Goal: Information Seeking & Learning: Check status

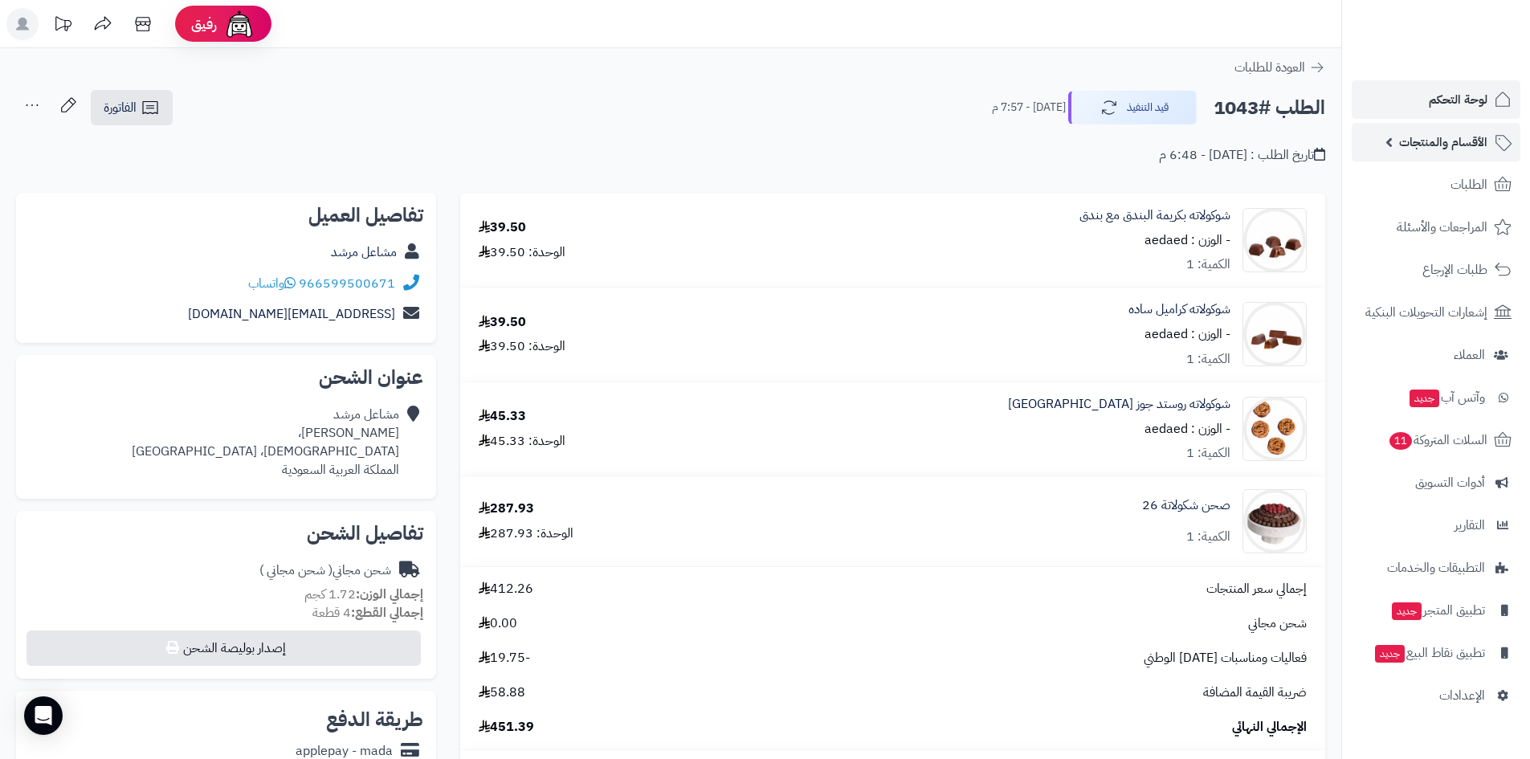
click at [1449, 130] on link "الأقسام والمنتجات" at bounding box center [1435, 142] width 169 height 39
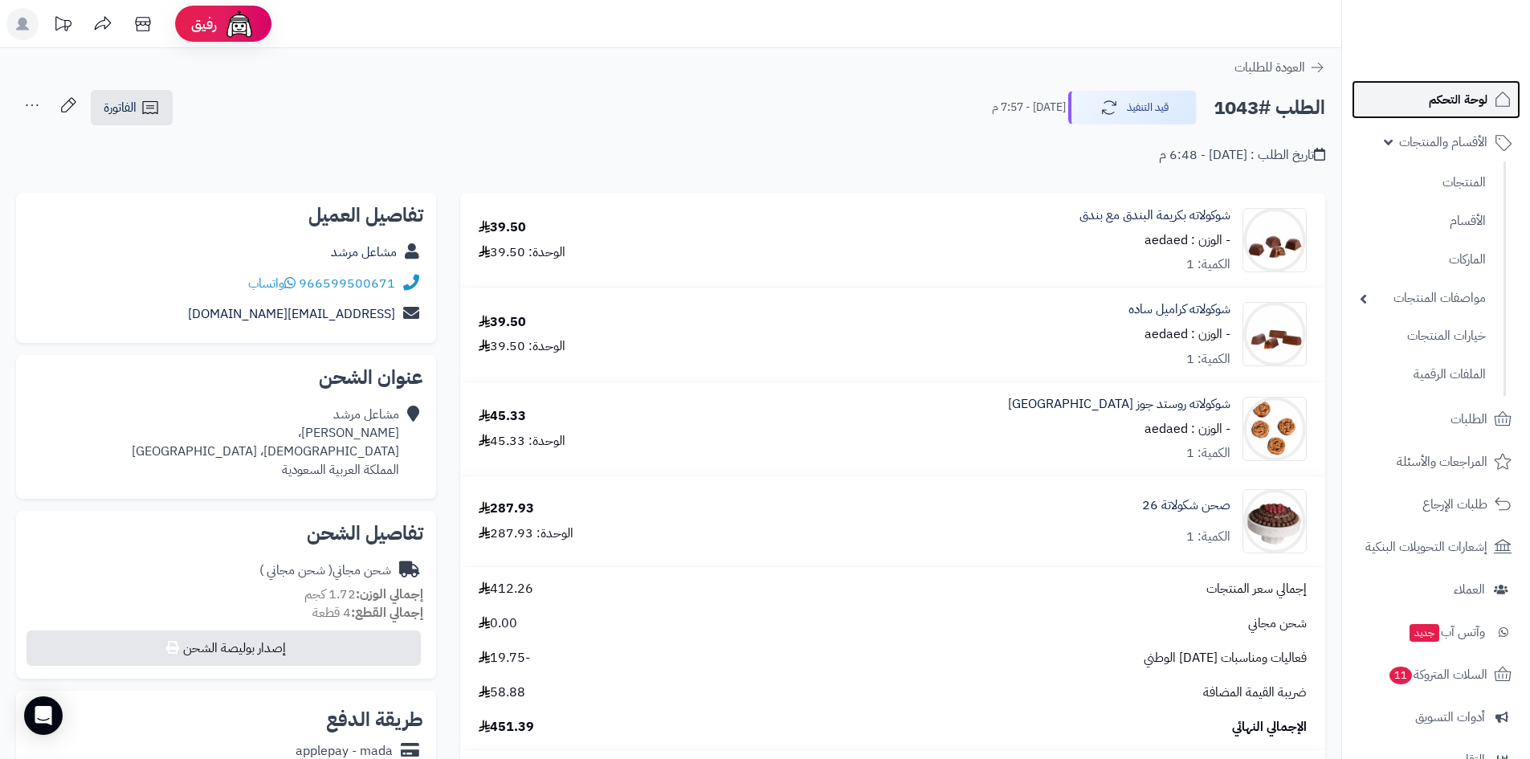
click at [1441, 108] on span "لوحة التحكم" at bounding box center [1458, 99] width 59 height 22
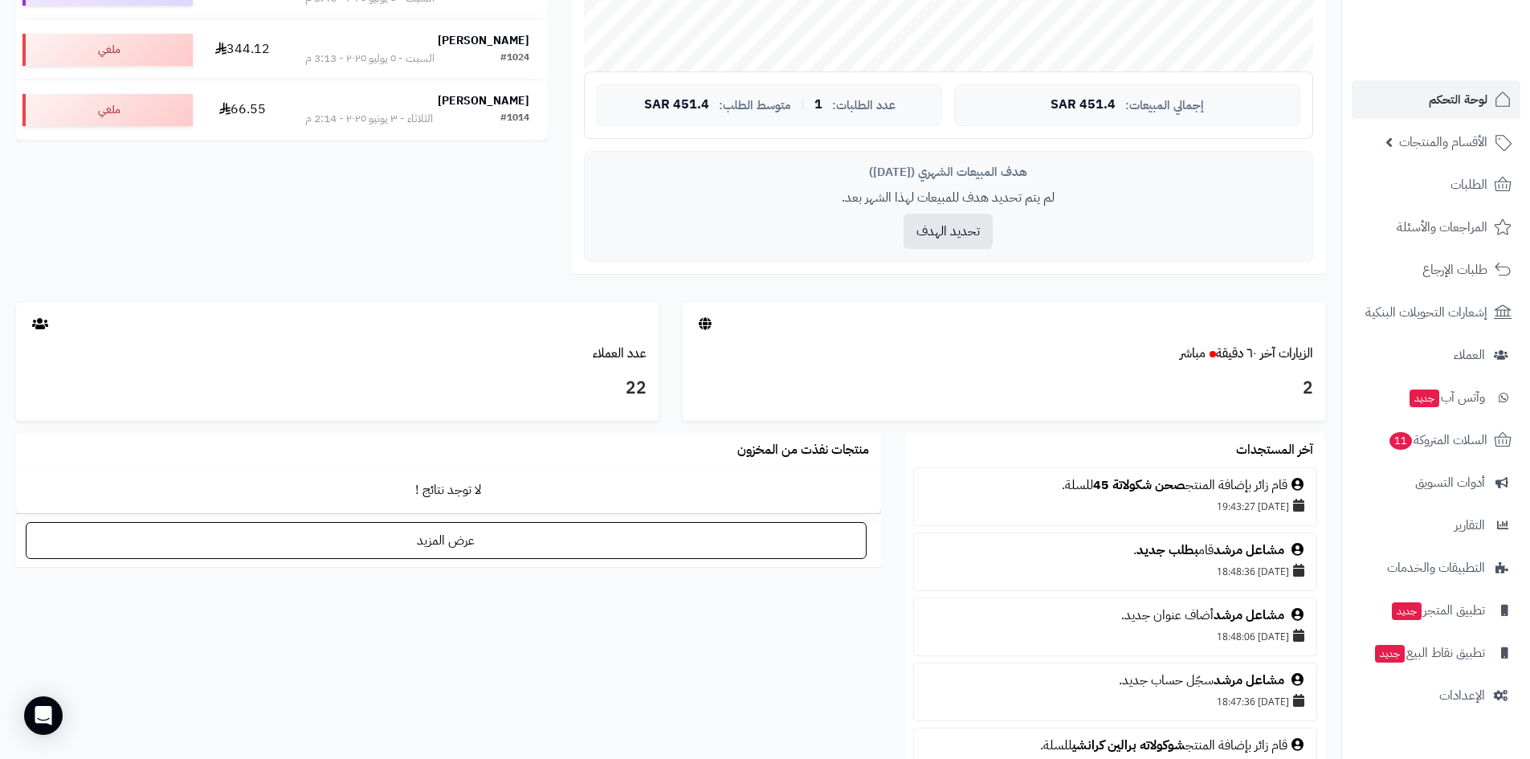
scroll to position [562, 0]
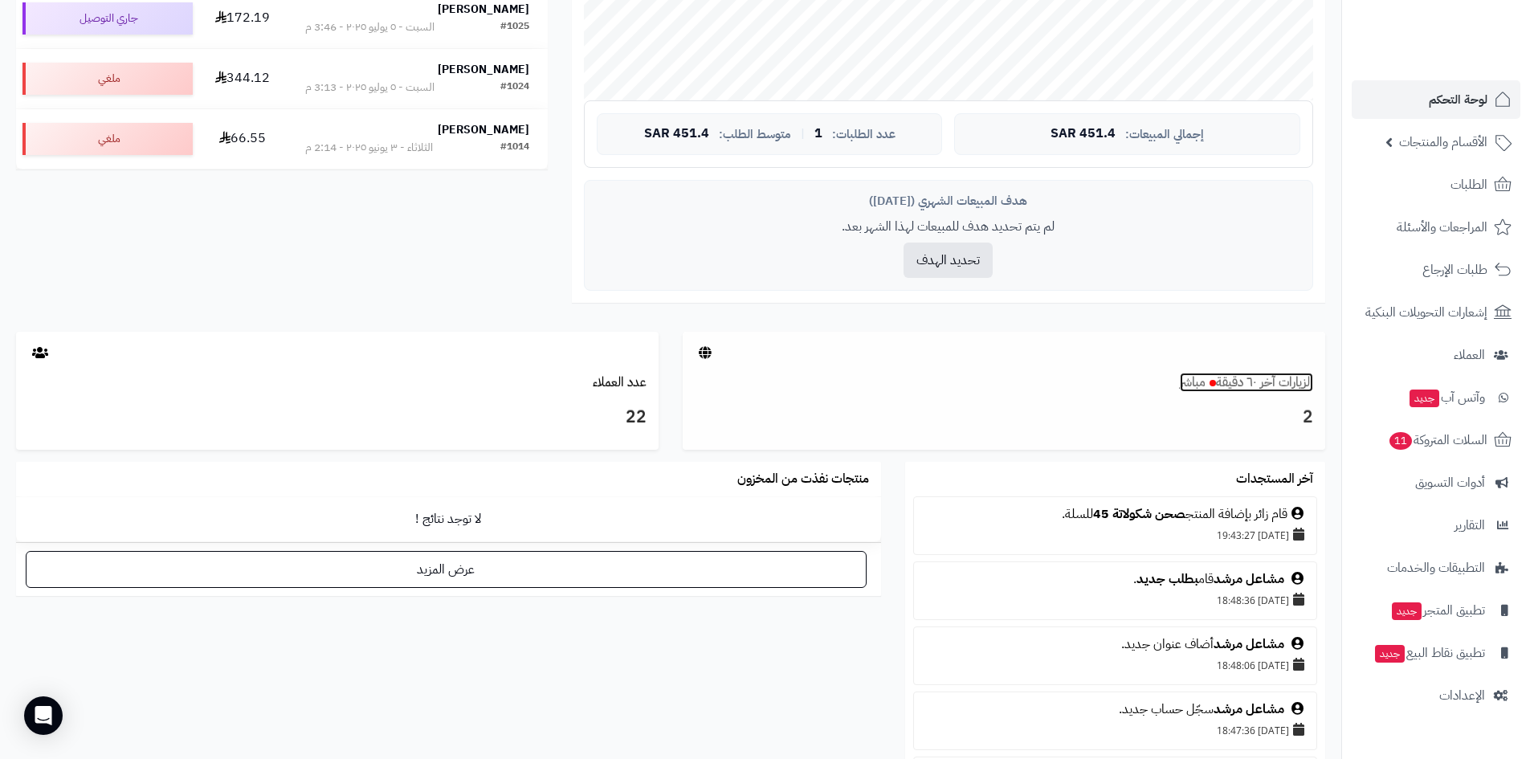
click at [1265, 373] on link "الزيارات آخر ٦٠ دقيقة مباشر" at bounding box center [1246, 382] width 133 height 19
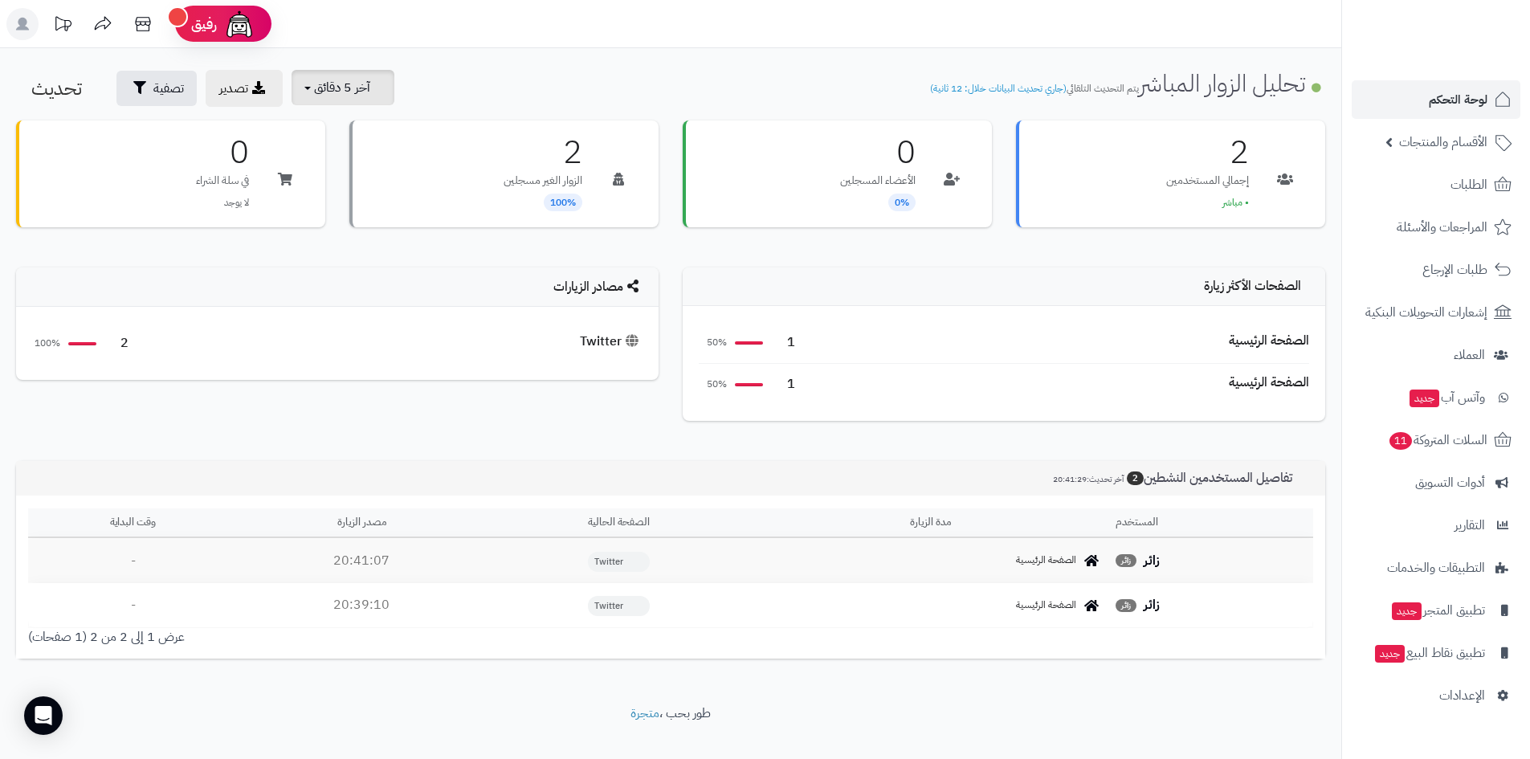
click at [369, 92] on span "آخر 5 دقائق" at bounding box center [342, 87] width 56 height 19
click at [365, 189] on link "آخر 30 دقيقة" at bounding box center [353, 189] width 128 height 31
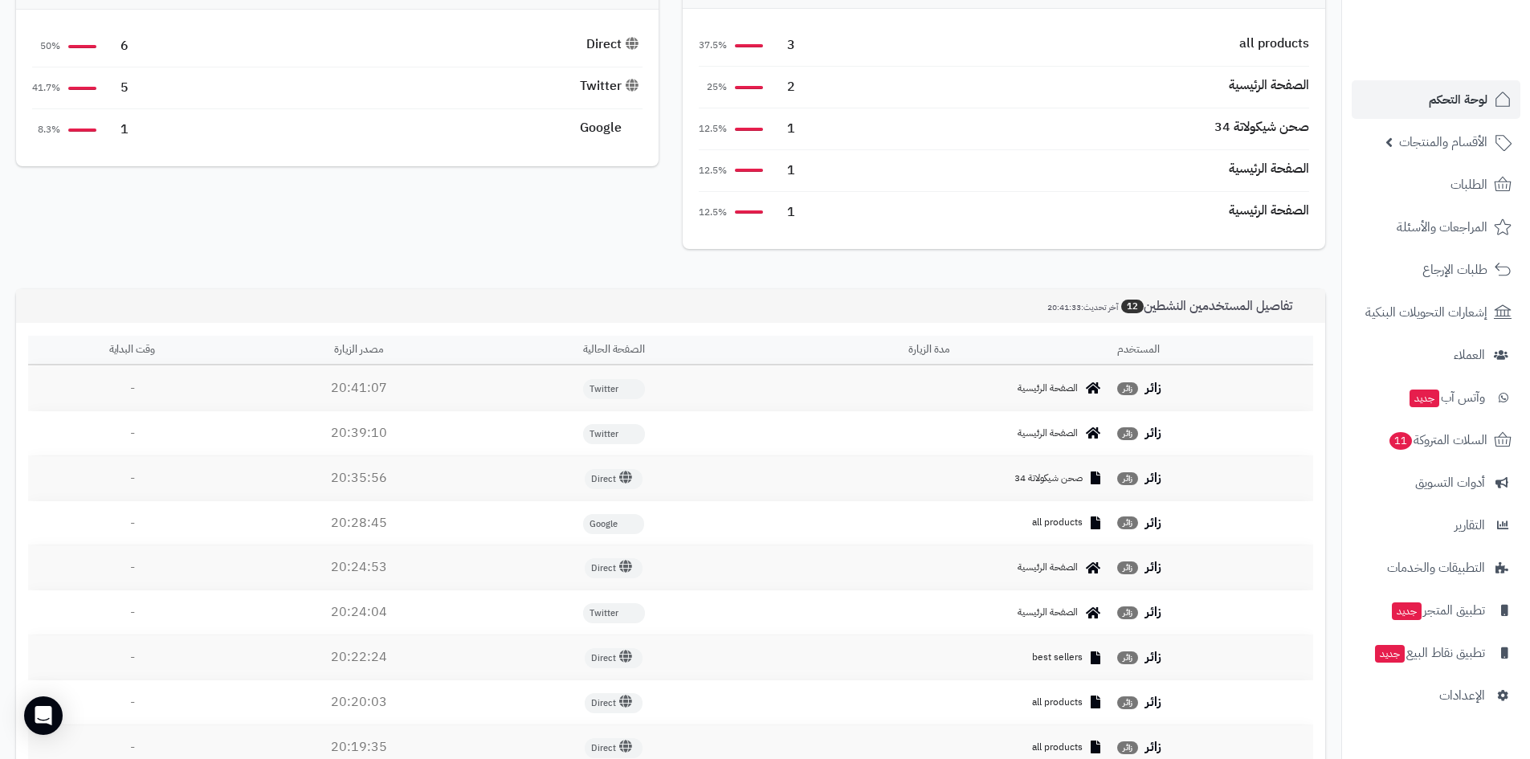
scroll to position [402, 0]
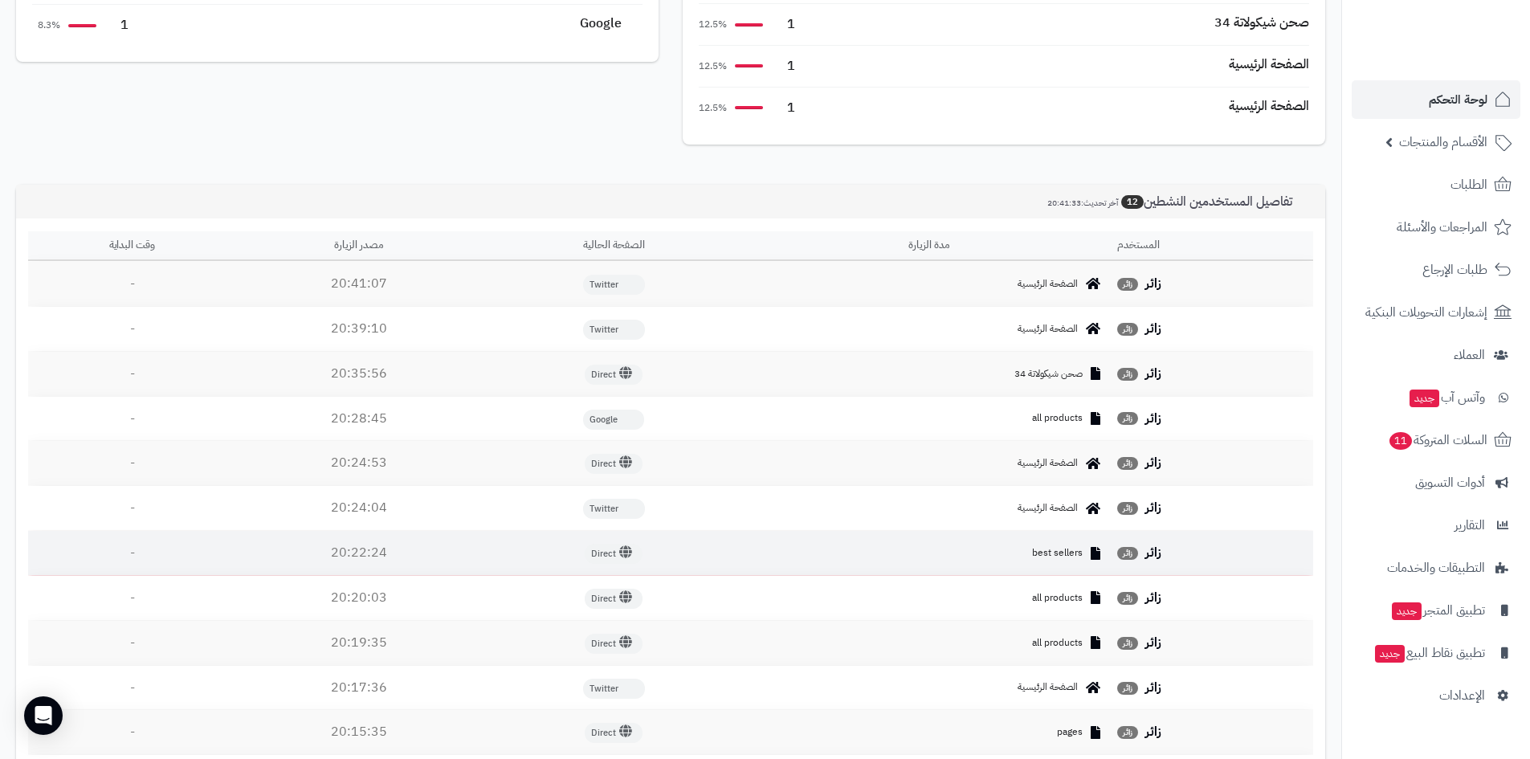
click at [1049, 556] on span "best sellers" at bounding box center [1057, 553] width 51 height 14
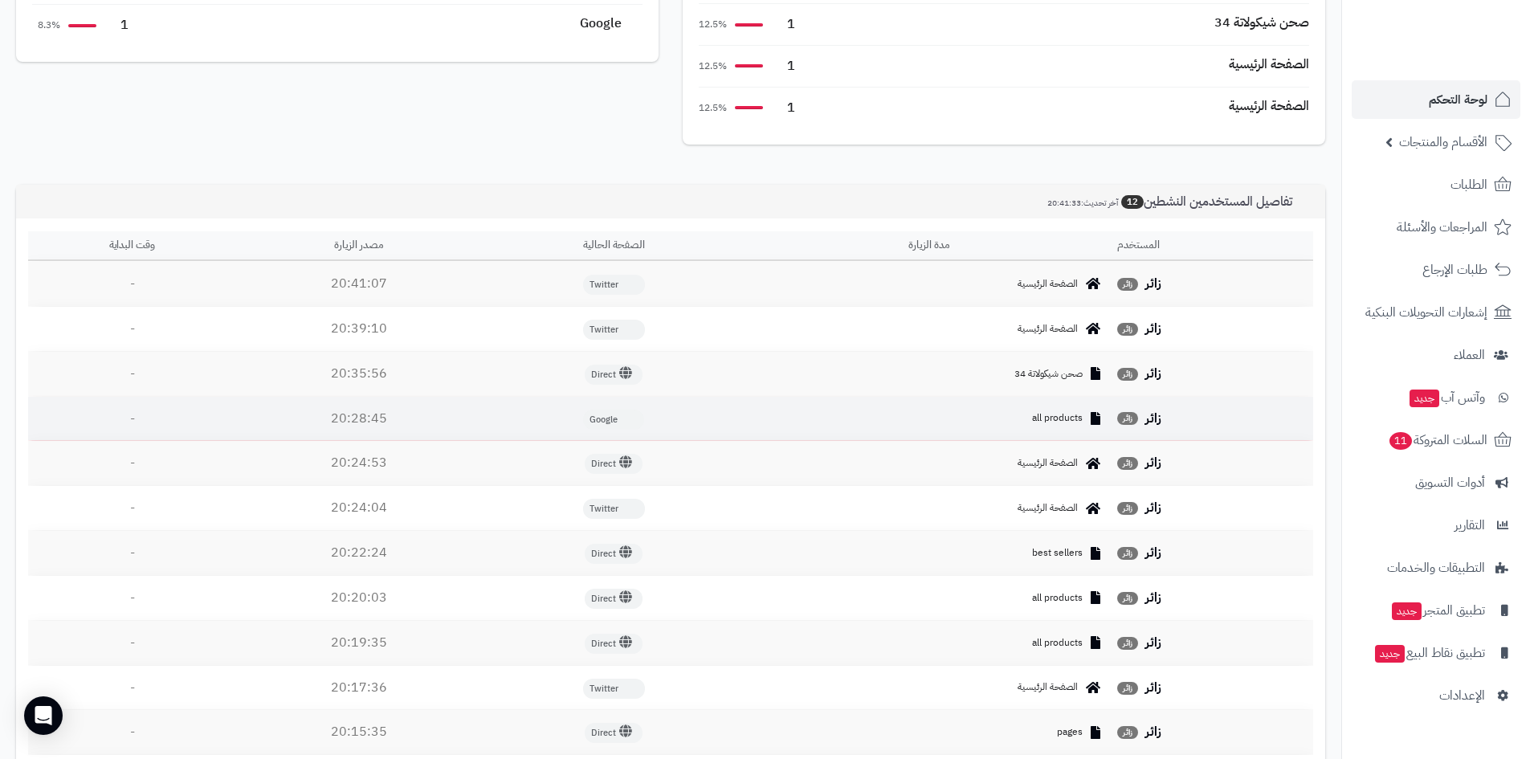
click at [1058, 423] on span "all products" at bounding box center [1057, 418] width 51 height 14
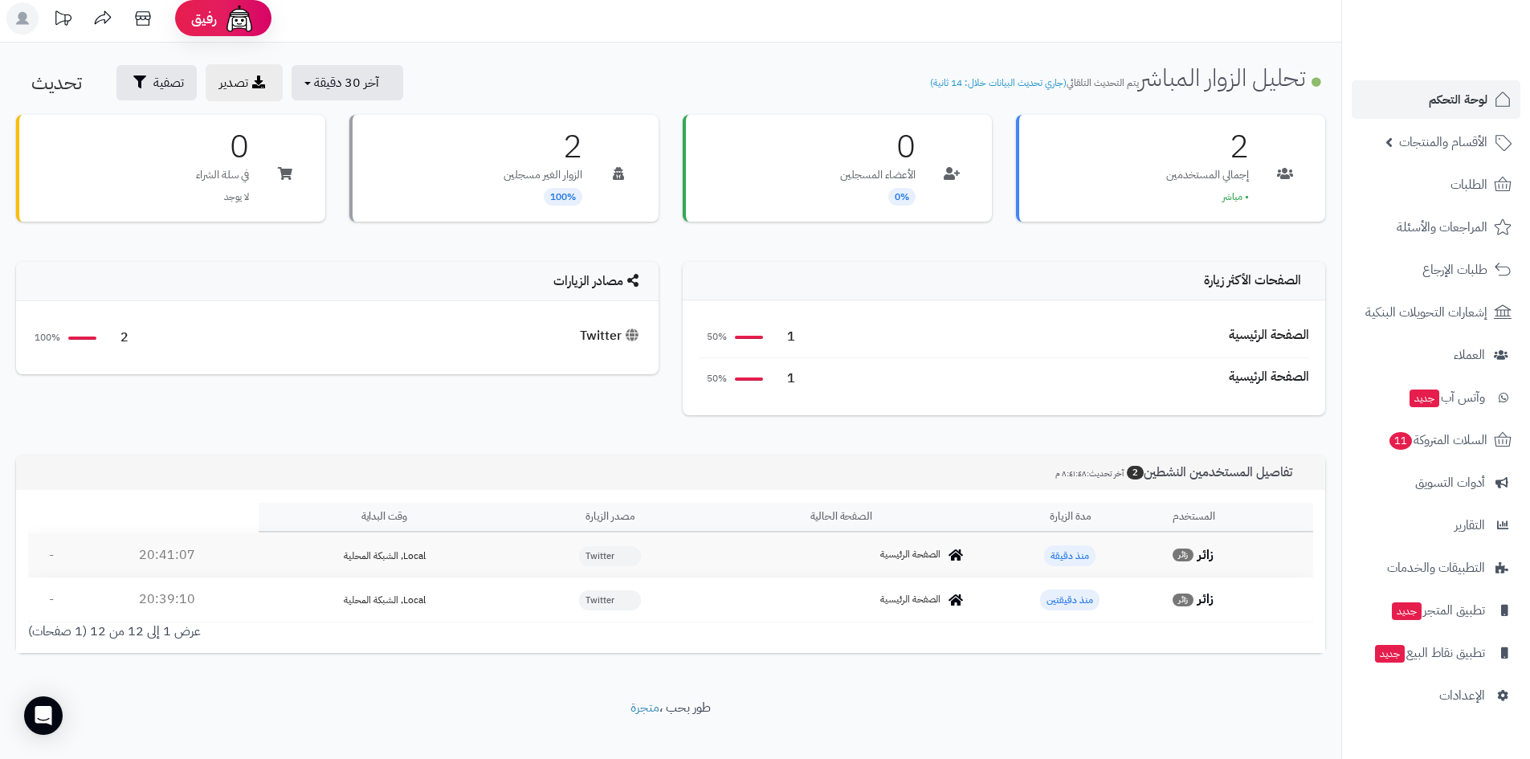
scroll to position [0, 0]
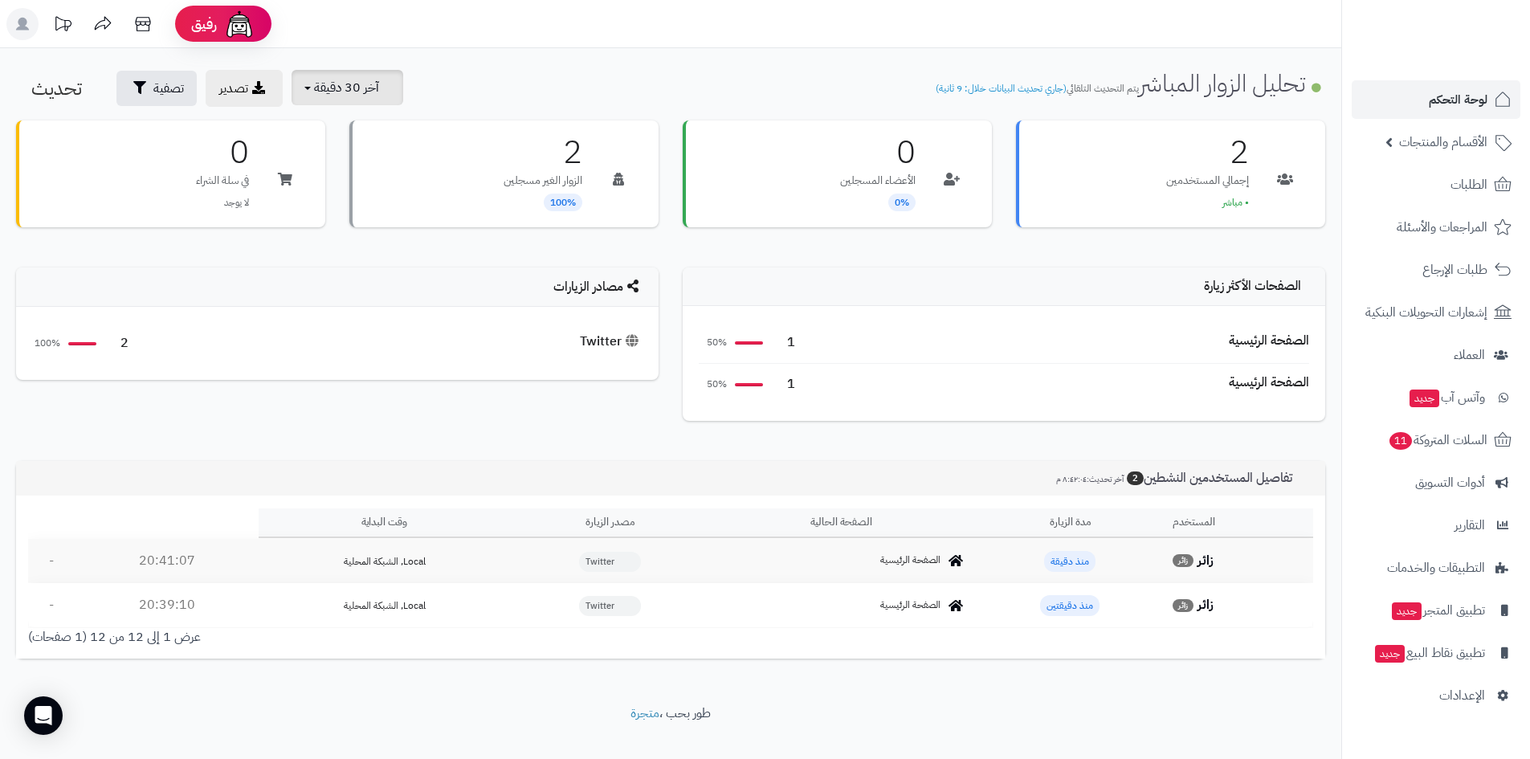
click at [327, 83] on span "آخر 30 دقيقة" at bounding box center [346, 87] width 65 height 19
click at [373, 181] on link "آخر 30 دقيقة" at bounding box center [353, 189] width 128 height 31
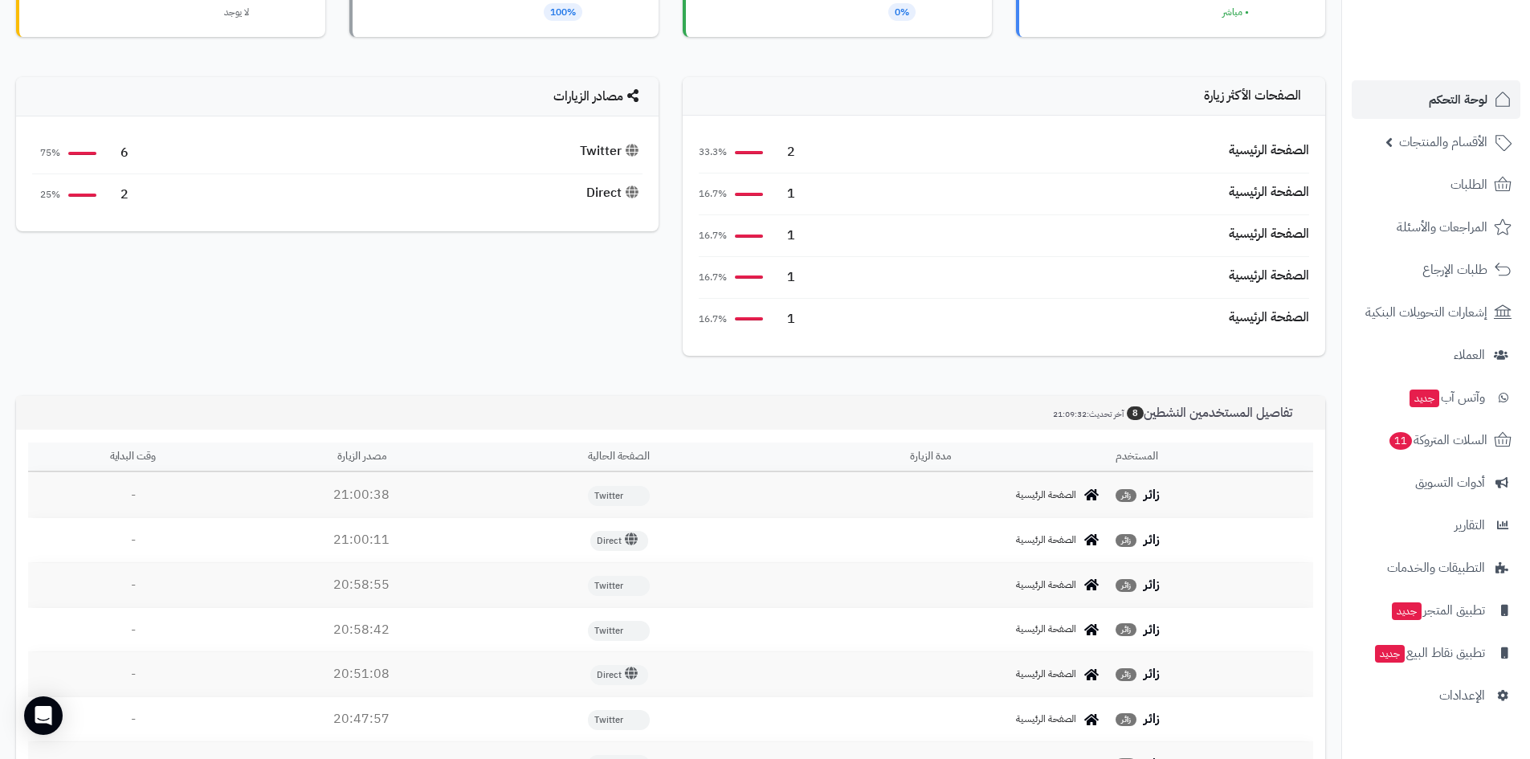
scroll to position [420, 0]
